Goal: Transaction & Acquisition: Purchase product/service

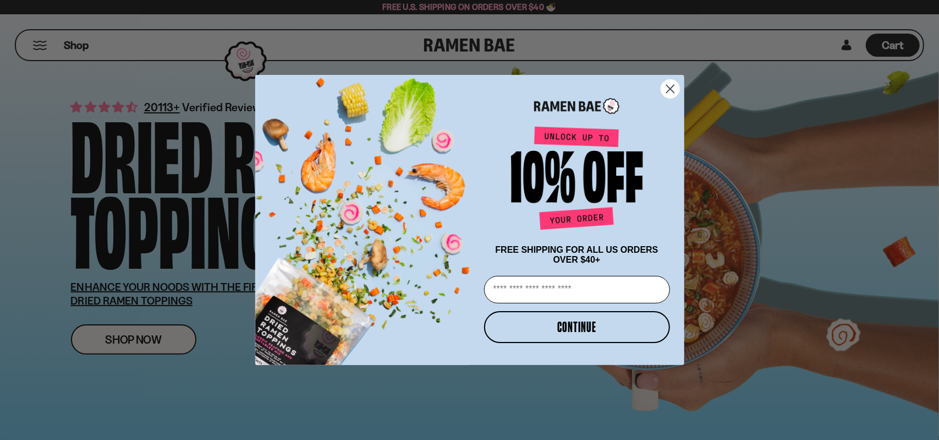
click at [553, 293] on input "Email" at bounding box center [577, 290] width 186 height 28
type input "**********"
click at [571, 331] on button "CONTINUE" at bounding box center [577, 327] width 186 height 32
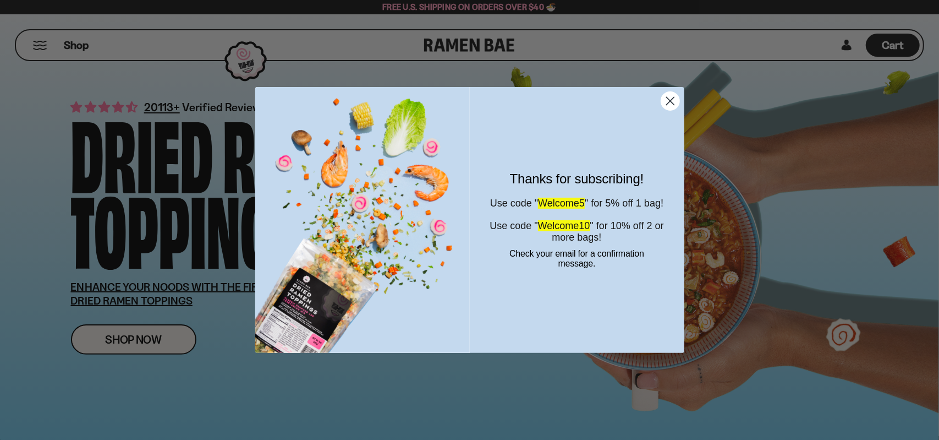
click at [566, 231] on span "Welcome10" at bounding box center [564, 225] width 52 height 11
copy span "Welcome10"
click at [670, 103] on circle "Close dialog" at bounding box center [670, 101] width 18 height 18
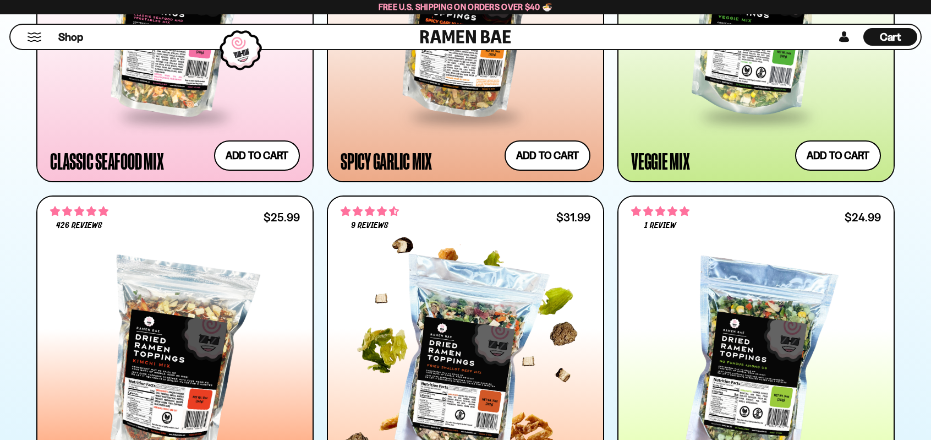
scroll to position [798, 0]
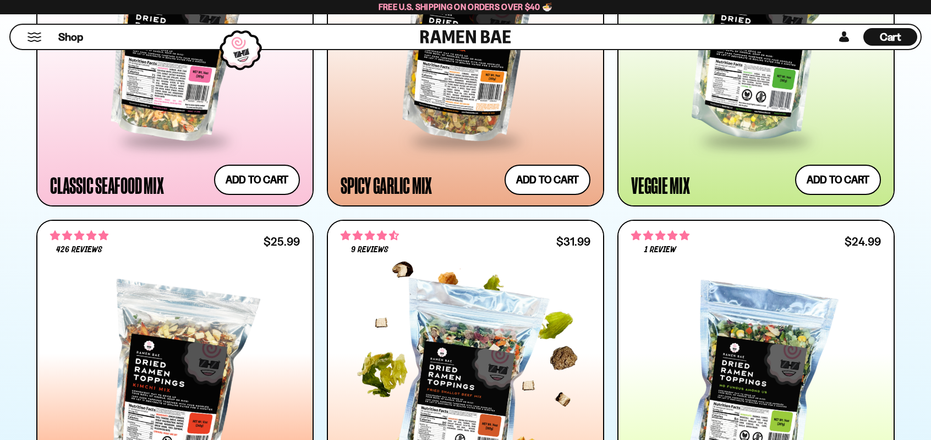
click at [374, 232] on span "4.56 stars" at bounding box center [371, 235] width 12 height 9
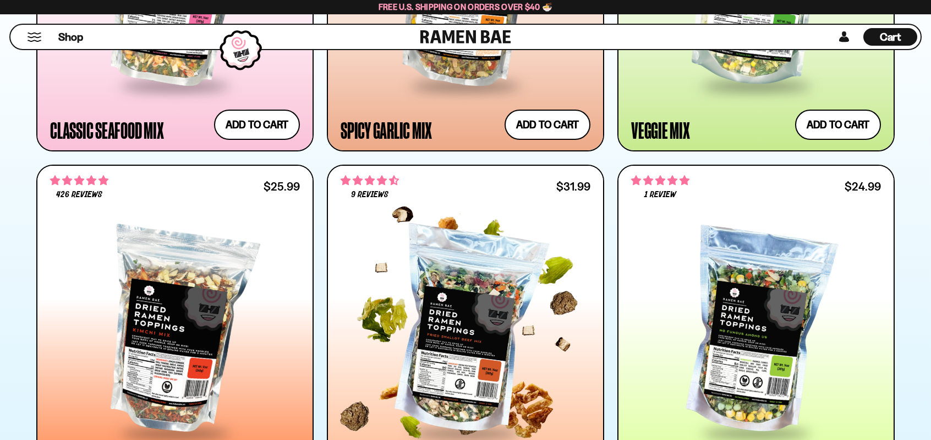
scroll to position [963, 0]
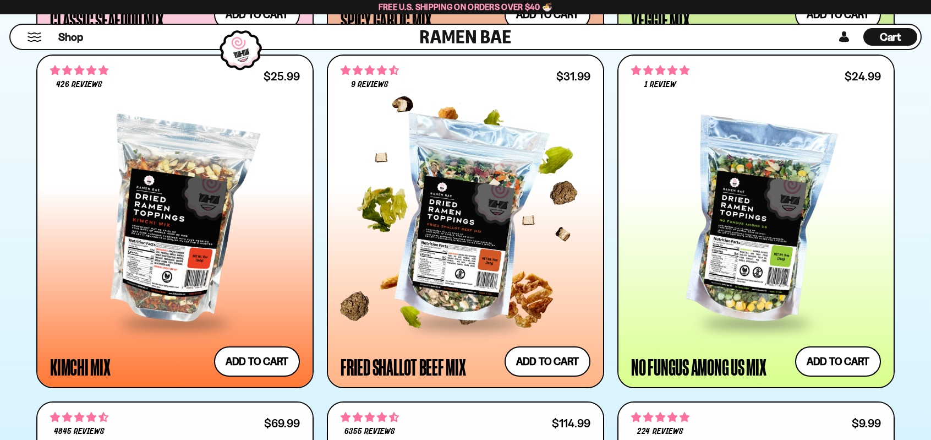
click at [515, 224] on div at bounding box center [466, 221] width 250 height 200
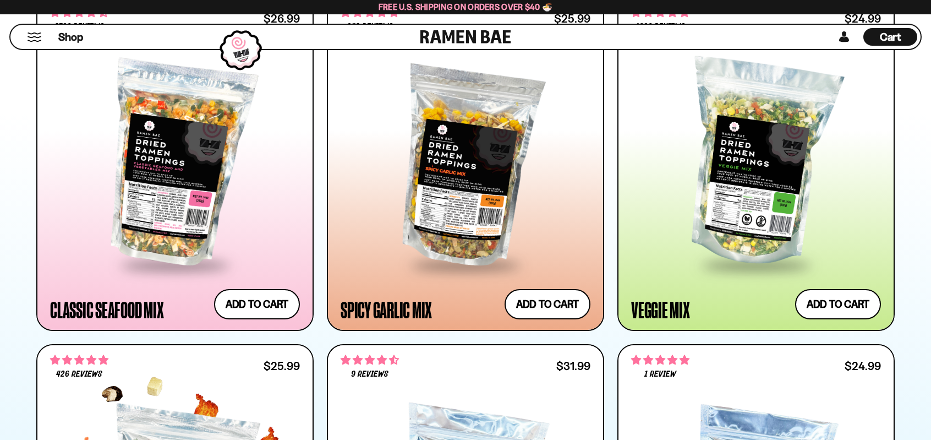
scroll to position [660, 0]
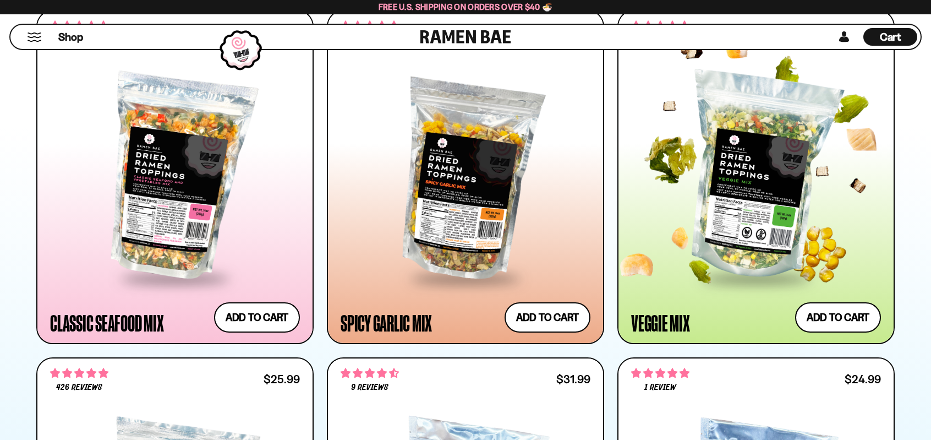
click at [745, 222] on div at bounding box center [756, 177] width 250 height 200
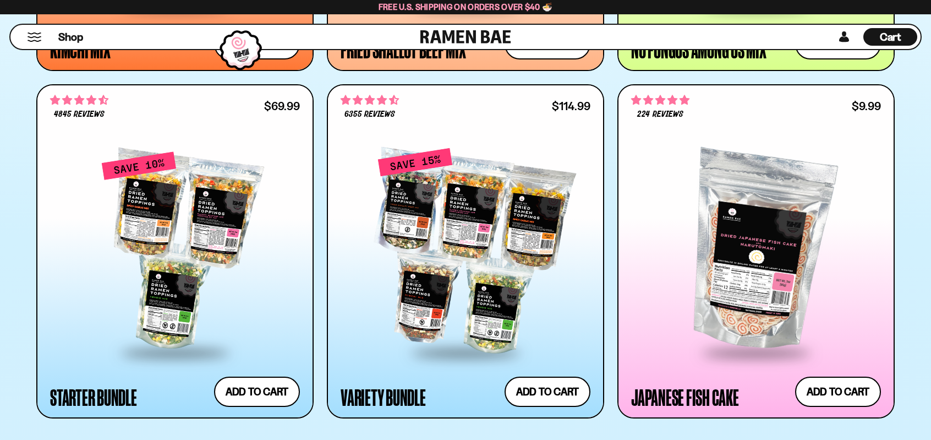
scroll to position [1321, 0]
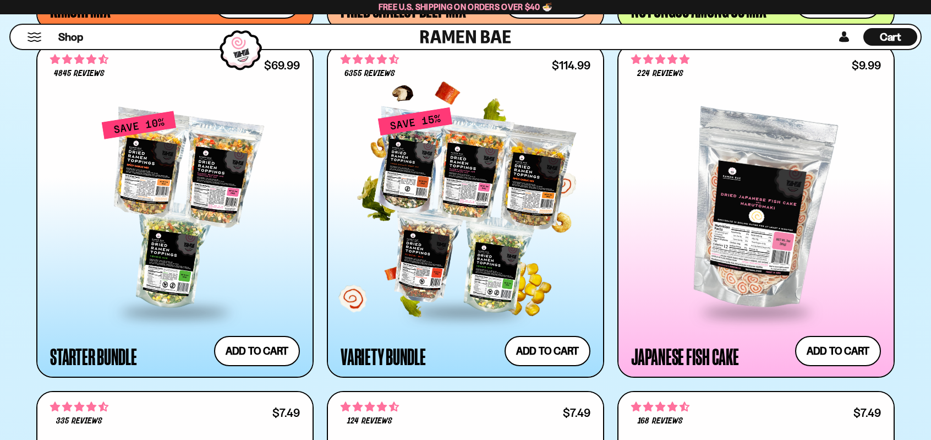
click at [425, 279] on div at bounding box center [466, 210] width 250 height 200
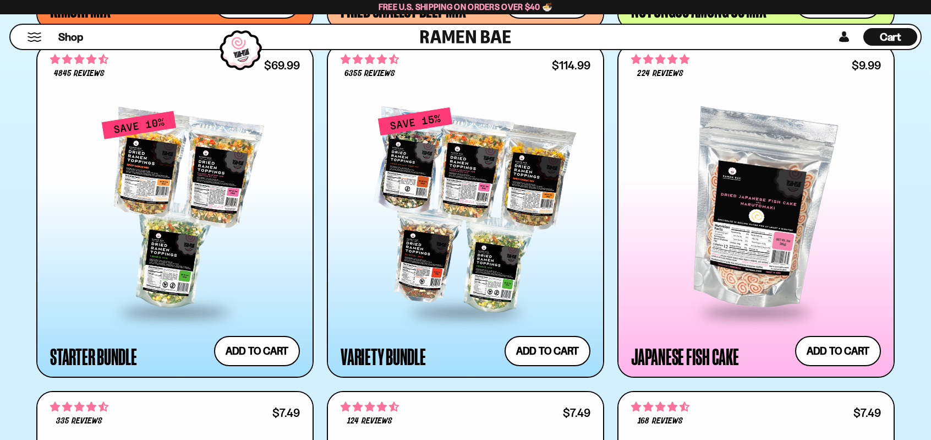
scroll to position [1266, 0]
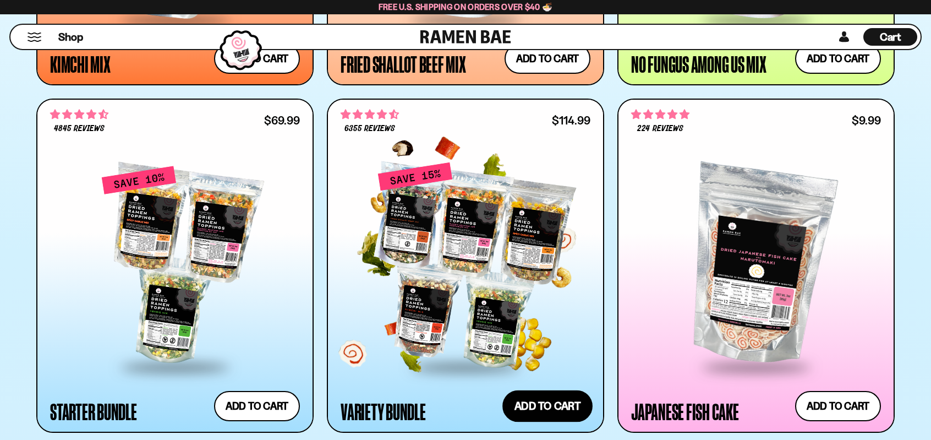
click at [546, 411] on button "Add to cart Add — Regular price $114.99 Regular price $135.95 USD Sale price $1…" at bounding box center [547, 406] width 90 height 32
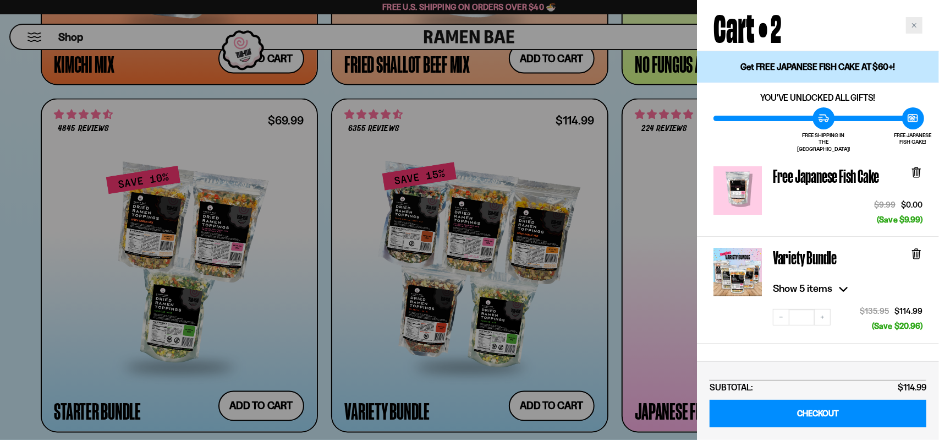
click at [916, 25] on icon "Close cart" at bounding box center [915, 26] width 6 height 6
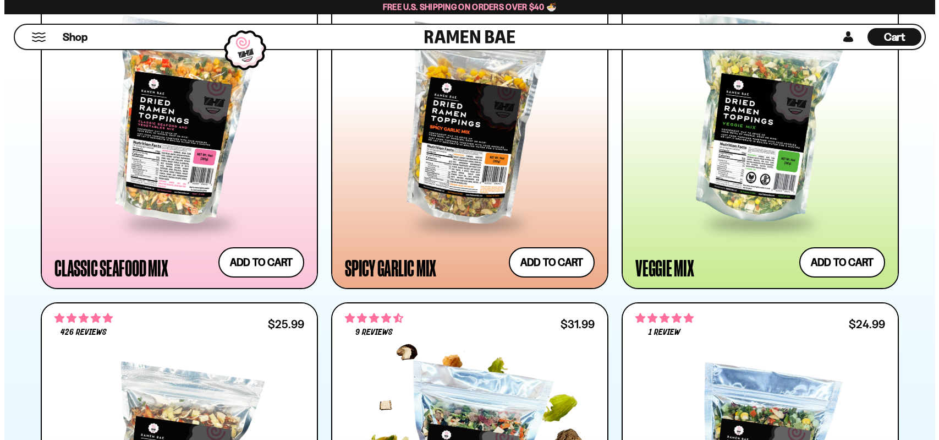
scroll to position [660, 0]
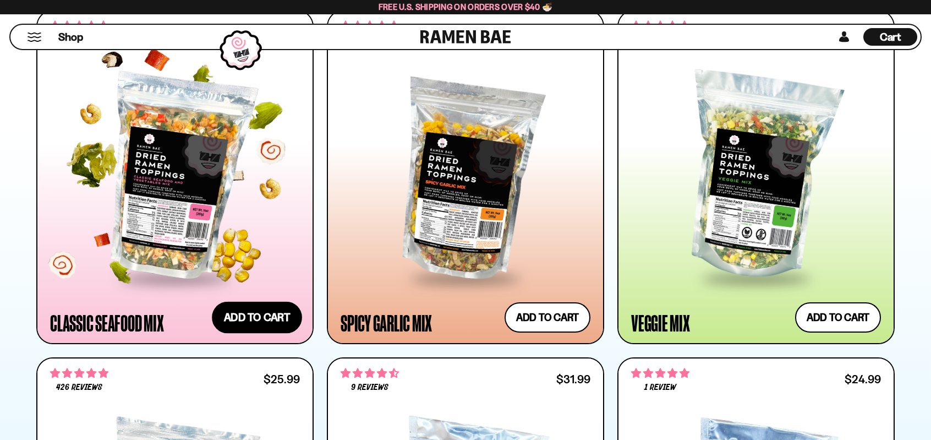
click at [259, 316] on button "Add to cart Add — Regular price $26.99 Regular price Sale price $26.99 Unit pri…" at bounding box center [257, 317] width 90 height 32
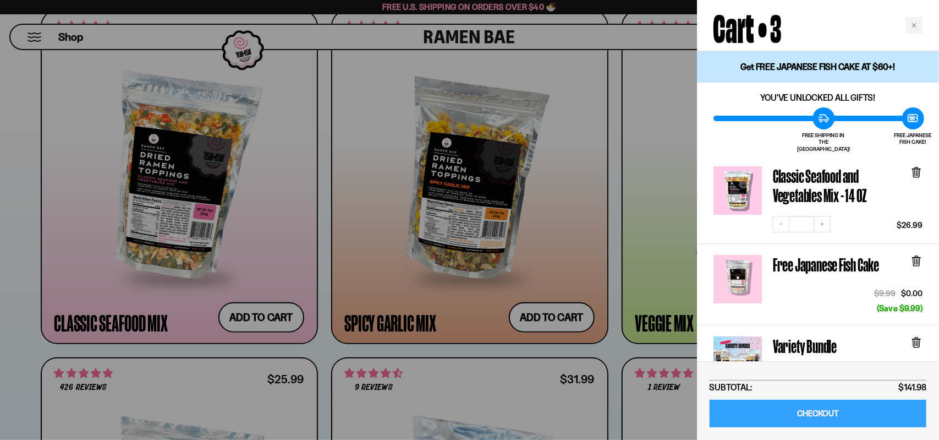
click at [815, 412] on link "CHECKOUT" at bounding box center [818, 414] width 217 height 28
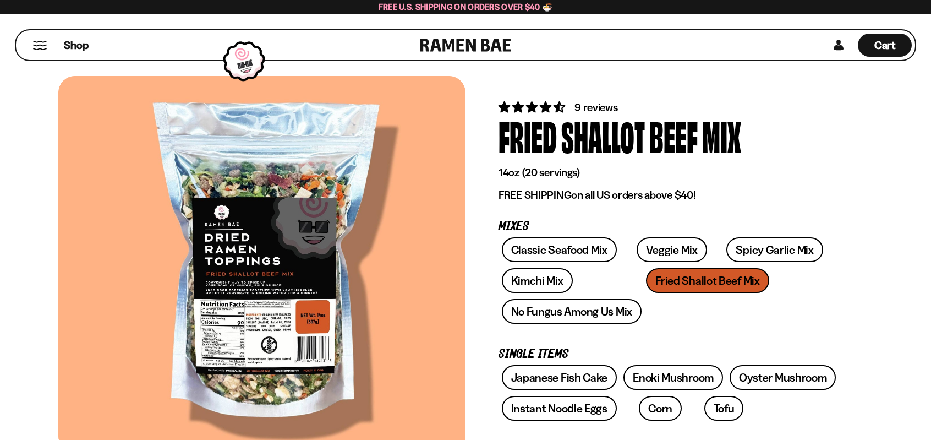
click at [582, 115] on div "Shallot" at bounding box center [603, 135] width 84 height 41
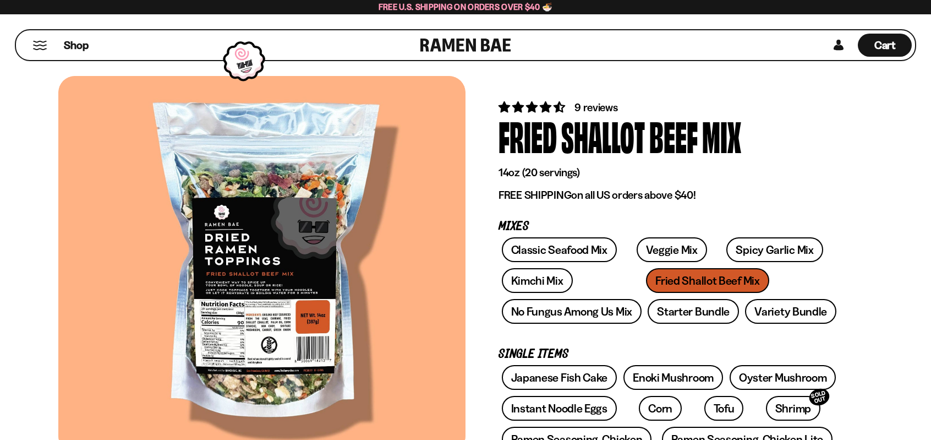
click at [585, 106] on span "9 reviews" at bounding box center [596, 107] width 43 height 13
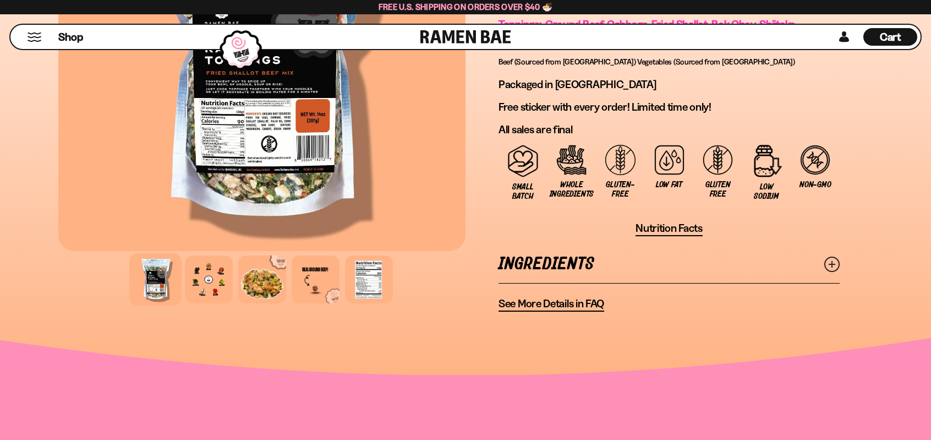
scroll to position [840, 0]
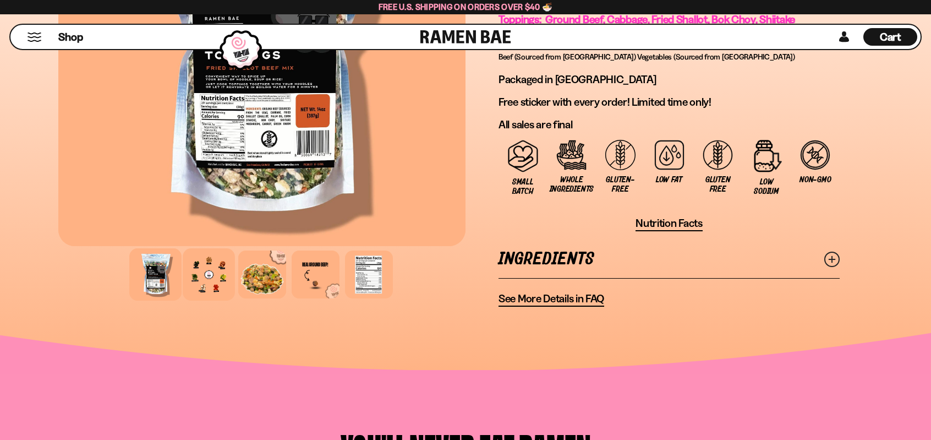
click at [216, 285] on div at bounding box center [209, 274] width 52 height 52
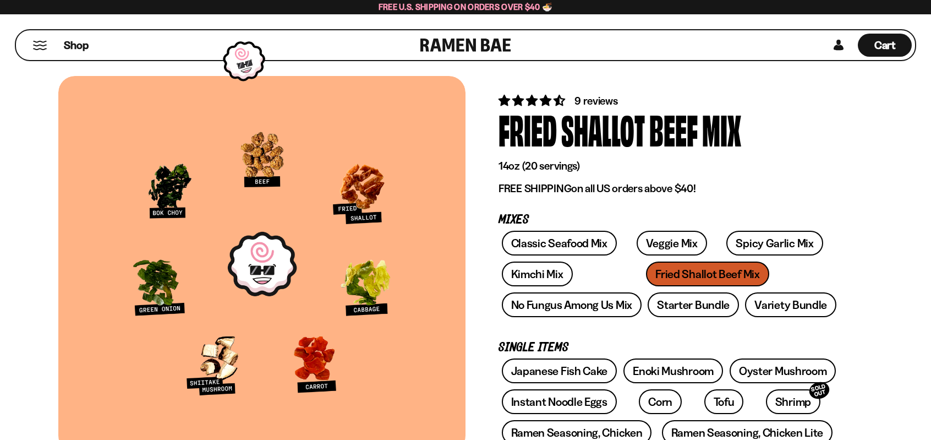
scroll to position [0, 0]
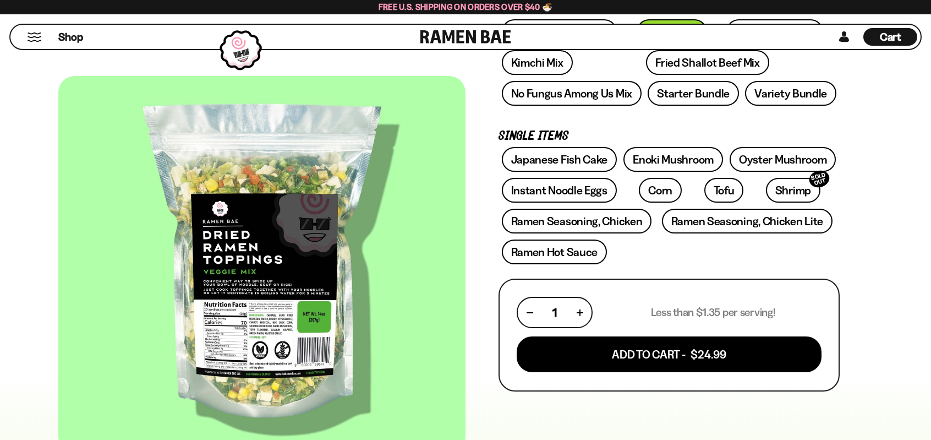
scroll to position [220, 0]
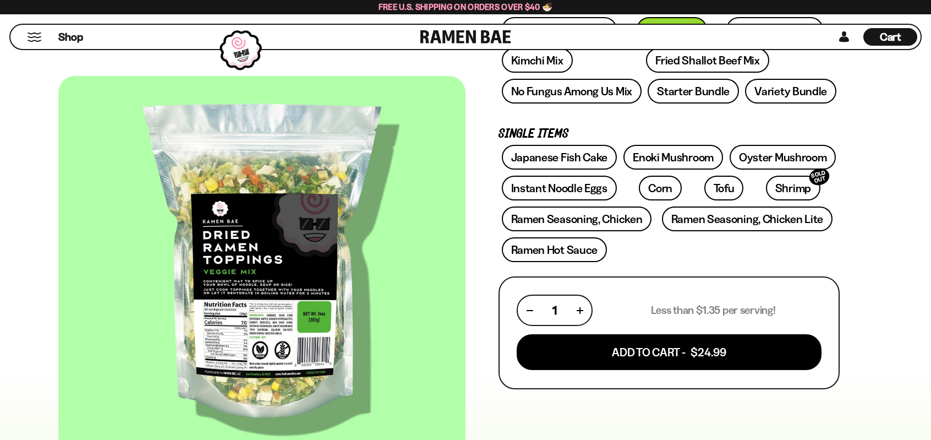
click at [184, 359] on div at bounding box center [261, 264] width 407 height 376
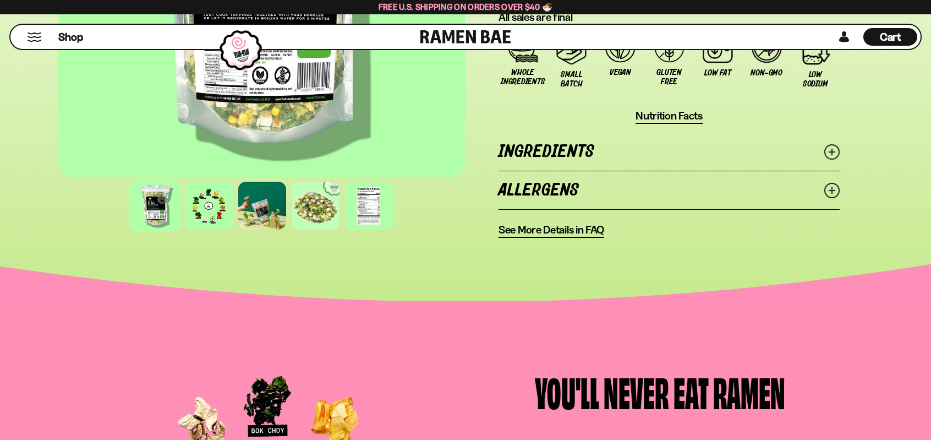
scroll to position [826, 0]
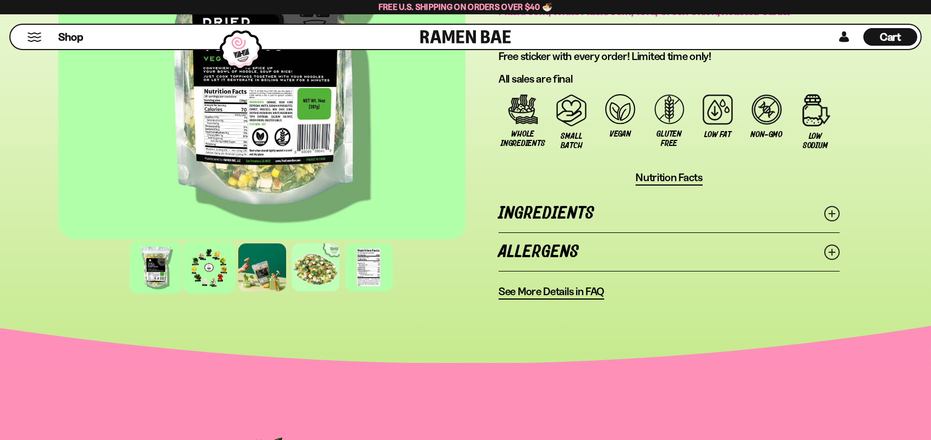
click at [219, 276] on div at bounding box center [209, 267] width 52 height 52
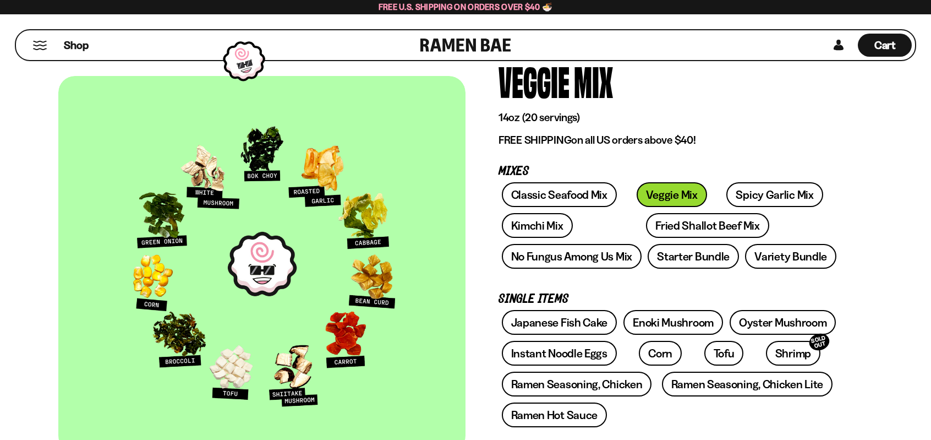
scroll to position [0, 0]
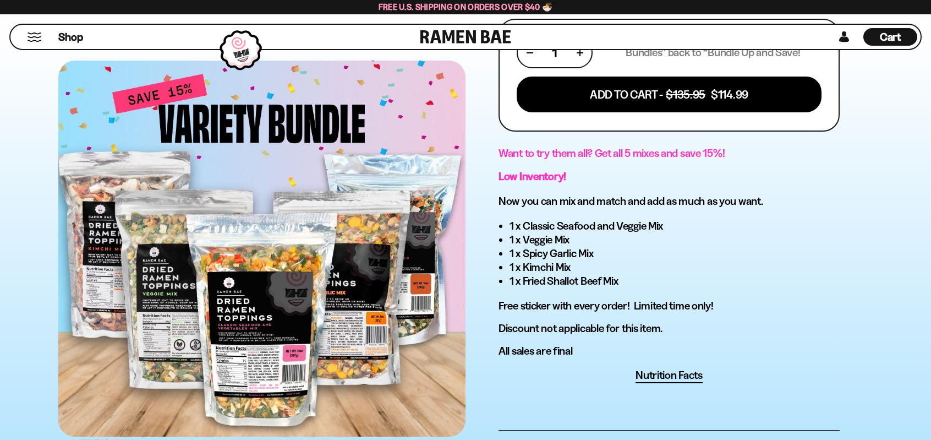
scroll to position [605, 0]
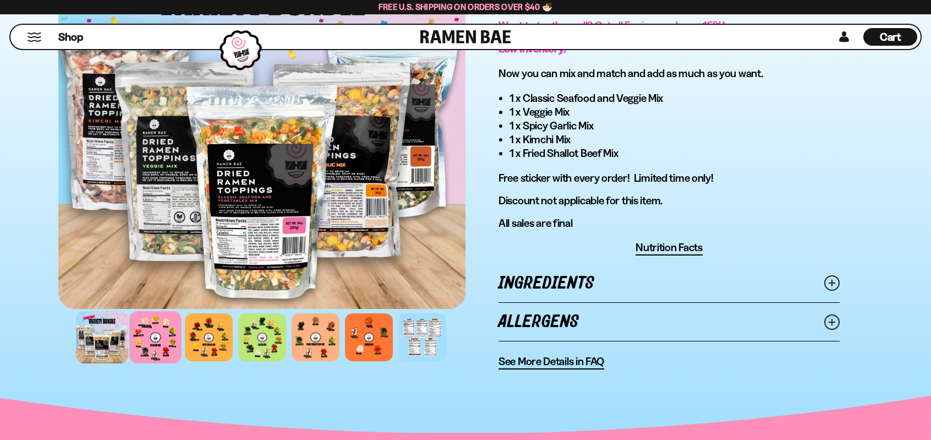
click at [146, 334] on div at bounding box center [155, 337] width 52 height 52
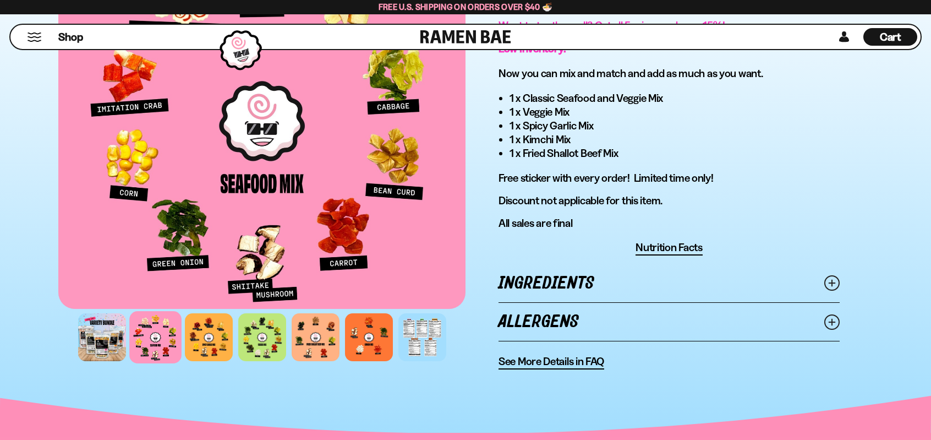
scroll to position [550, 0]
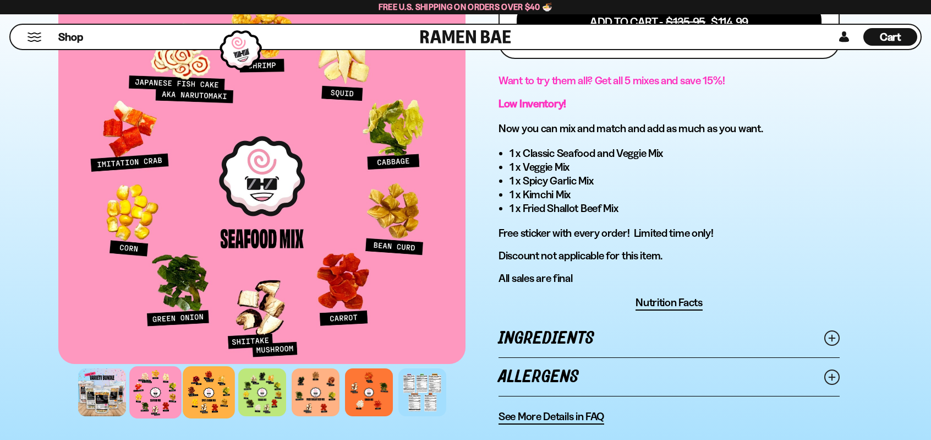
click at [199, 400] on div at bounding box center [209, 392] width 52 height 52
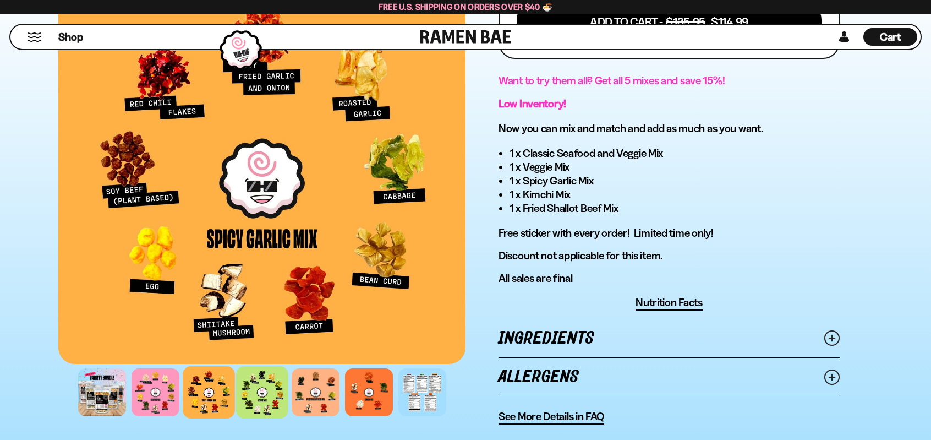
click at [254, 398] on div at bounding box center [262, 392] width 52 height 52
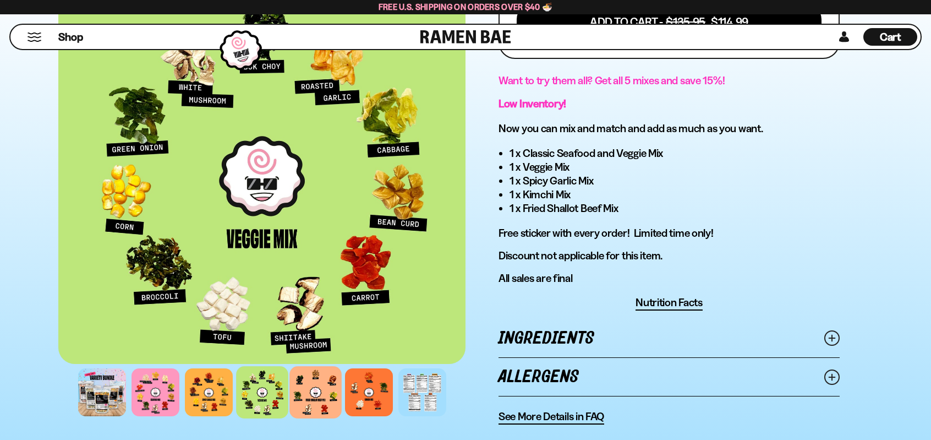
click at [326, 405] on div at bounding box center [316, 392] width 52 height 52
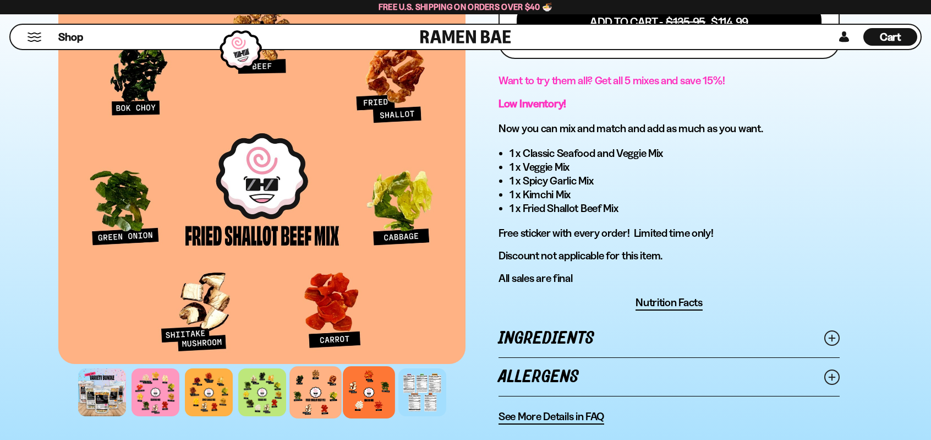
click at [358, 397] on div at bounding box center [369, 392] width 52 height 52
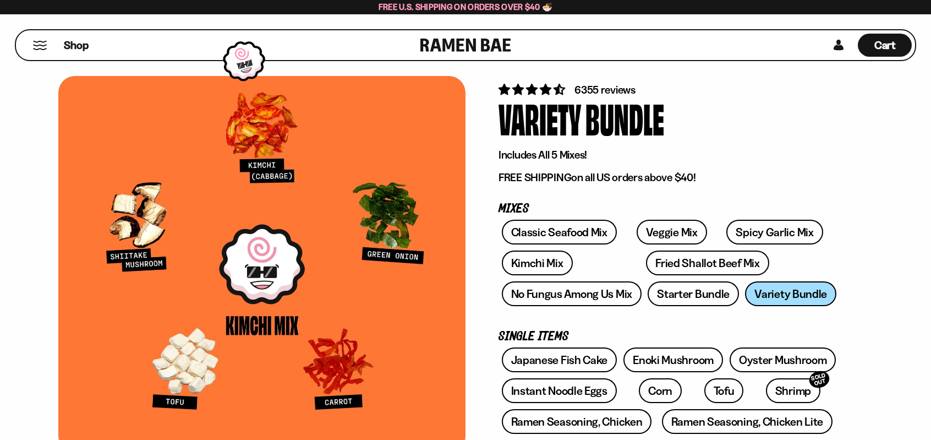
scroll to position [0, 0]
